Goal: Task Accomplishment & Management: Complete application form

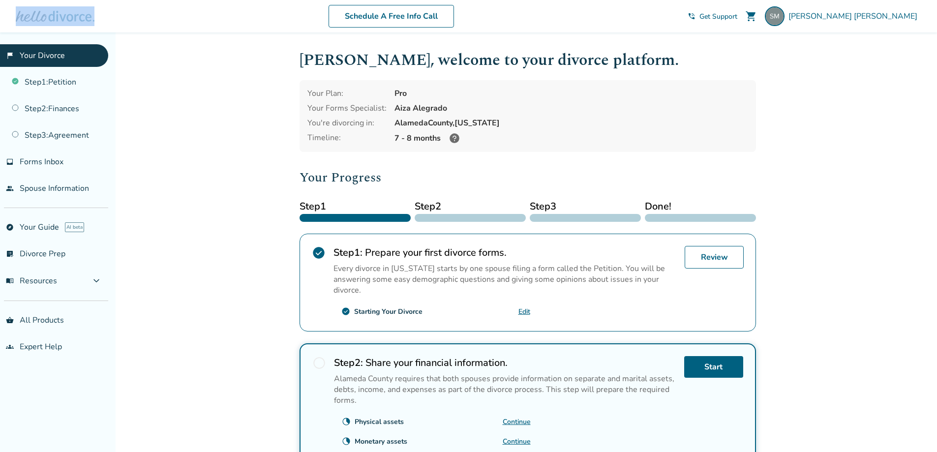
drag, startPoint x: 59, startPoint y: 19, endPoint x: 112, endPoint y: 16, distance: 52.2
click at [103, 16] on div "Schedule A Free Info Call Stacy Morales shopping_cart phone_in_talk Get Support…" at bounding box center [468, 16] width 921 height 38
click at [895, 17] on span "Stacy Morales" at bounding box center [854, 16] width 133 height 11
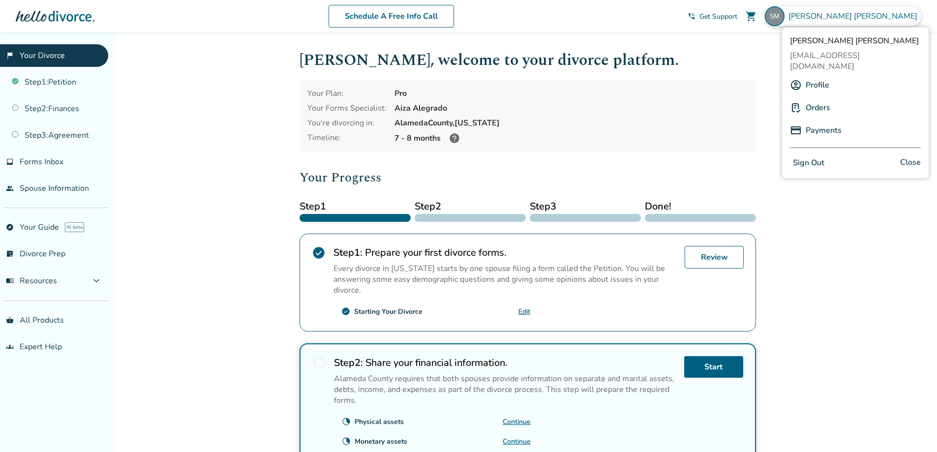
click at [819, 77] on link "Profile" at bounding box center [817, 85] width 24 height 19
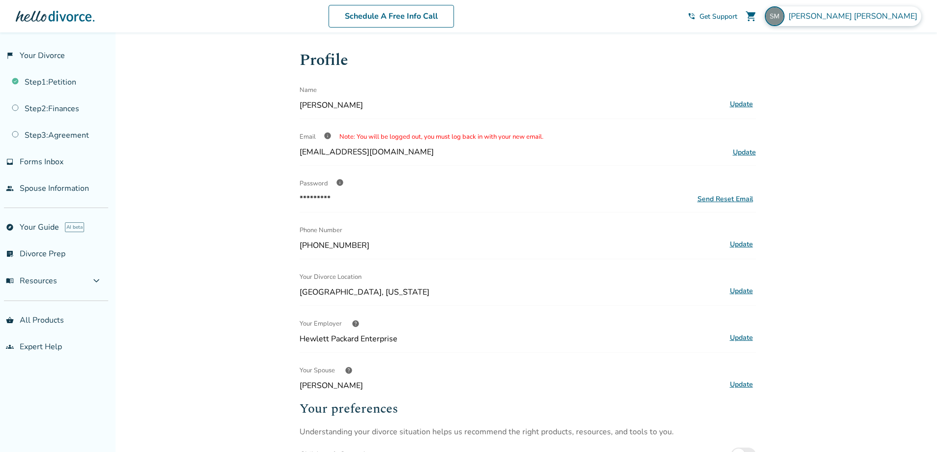
click at [894, 19] on span "Stacy Morales" at bounding box center [854, 16] width 133 height 11
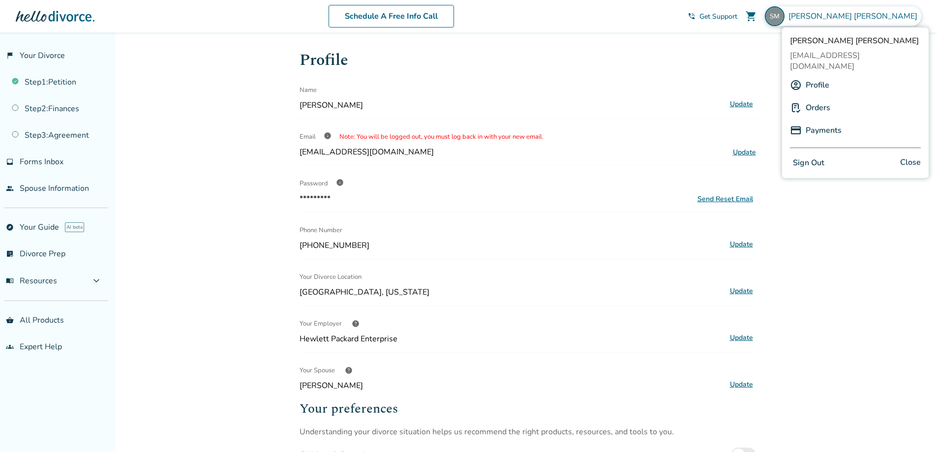
click at [816, 98] on link "Orders" at bounding box center [817, 107] width 25 height 19
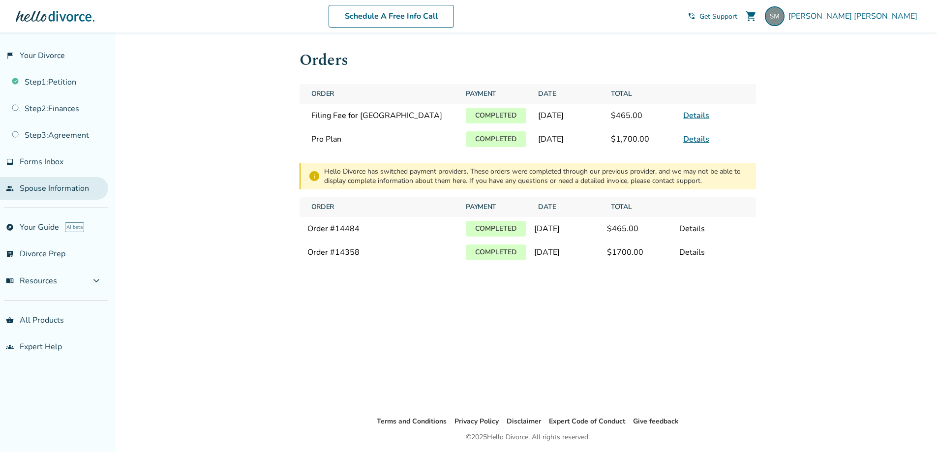
click at [46, 186] on link "people Spouse Information" at bounding box center [54, 188] width 108 height 23
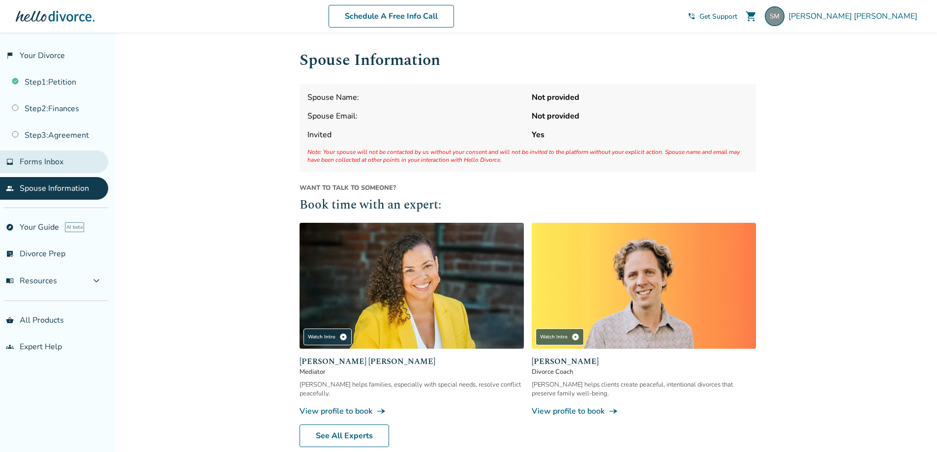
click at [41, 163] on span "Forms Inbox" at bounding box center [42, 161] width 44 height 11
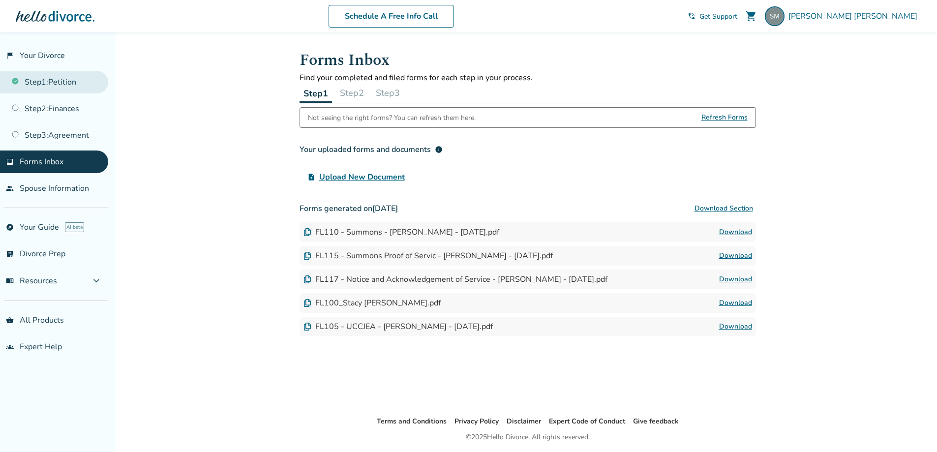
click at [42, 80] on link "Step 1 : Petition" at bounding box center [54, 82] width 108 height 23
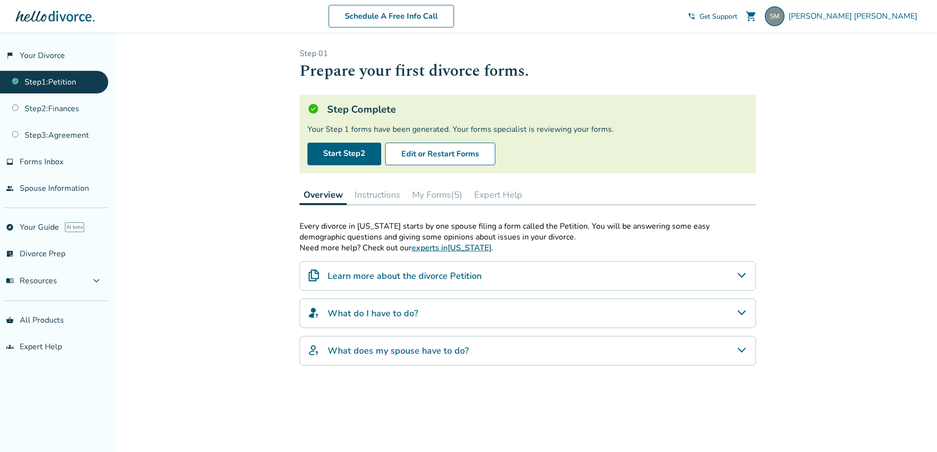
click at [445, 198] on button "My Forms (5)" at bounding box center [437, 195] width 58 height 20
